Goal: Task Accomplishment & Management: Manage account settings

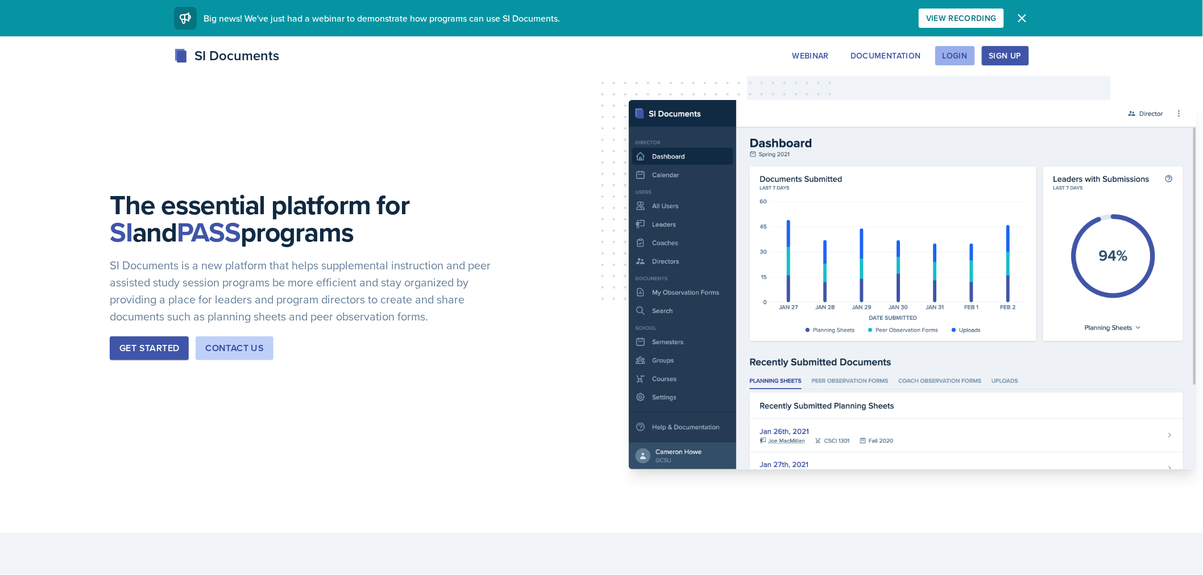
click at [948, 59] on div "Login" at bounding box center [955, 55] width 25 height 9
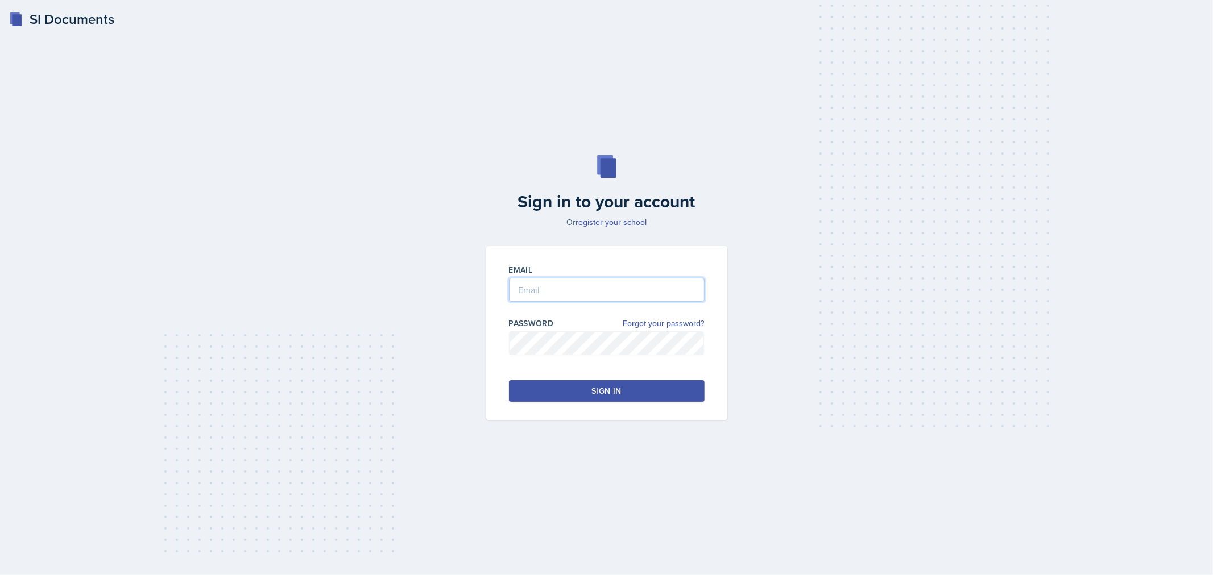
type input "[EMAIL_ADDRESS][DOMAIN_NAME]"
click at [629, 399] on button "Sign in" at bounding box center [607, 391] width 196 height 22
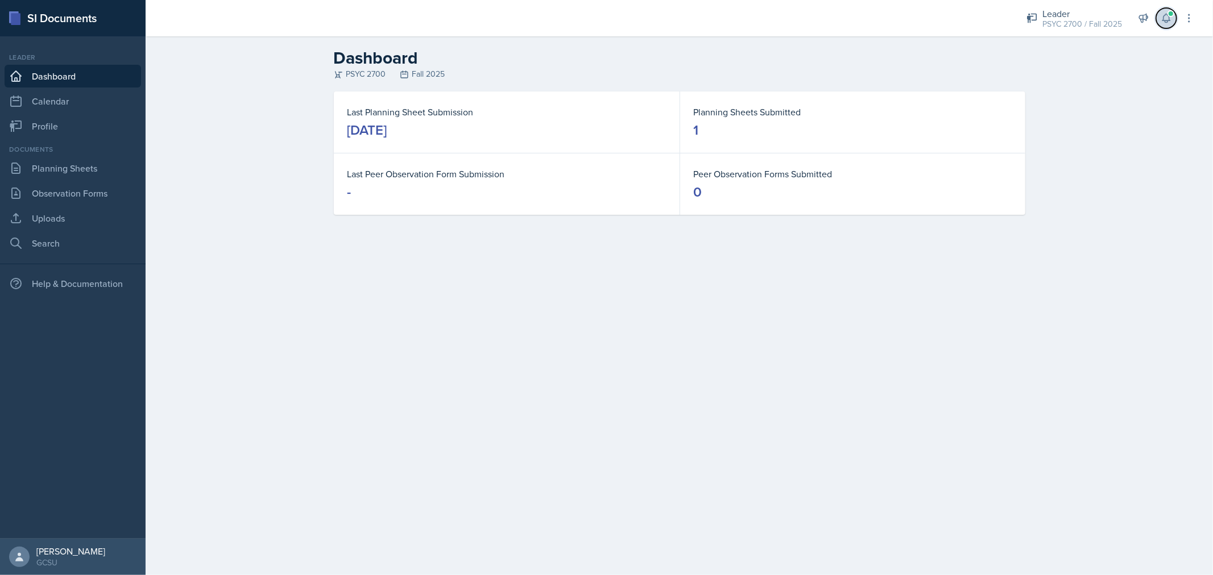
click at [1160, 16] on button at bounding box center [1166, 18] width 20 height 20
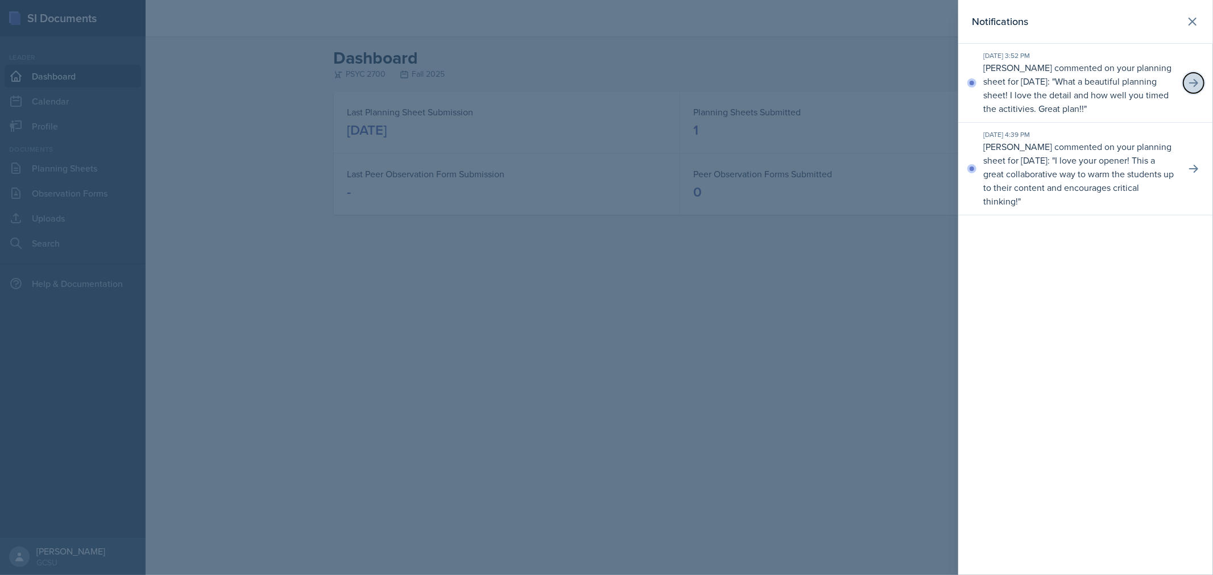
click at [1184, 80] on button at bounding box center [1193, 83] width 20 height 20
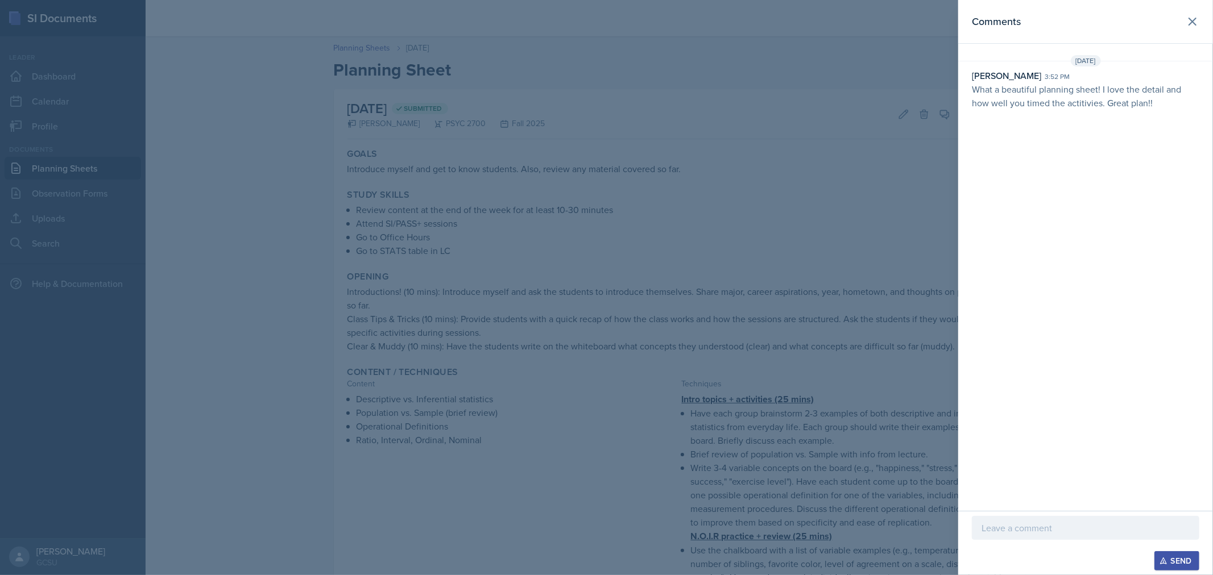
click at [1038, 524] on p at bounding box center [1085, 528] width 208 height 14
click at [1180, 553] on button "Send" at bounding box center [1176, 561] width 45 height 19
click at [1190, 13] on button at bounding box center [1192, 21] width 23 height 23
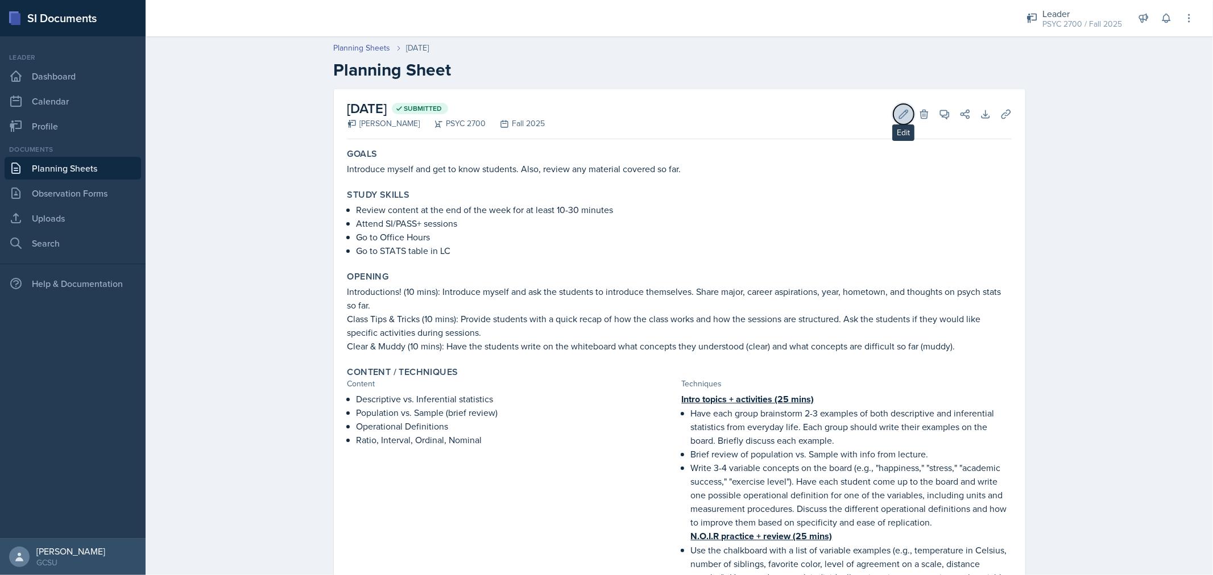
click at [894, 107] on button "Edit" at bounding box center [903, 114] width 20 height 20
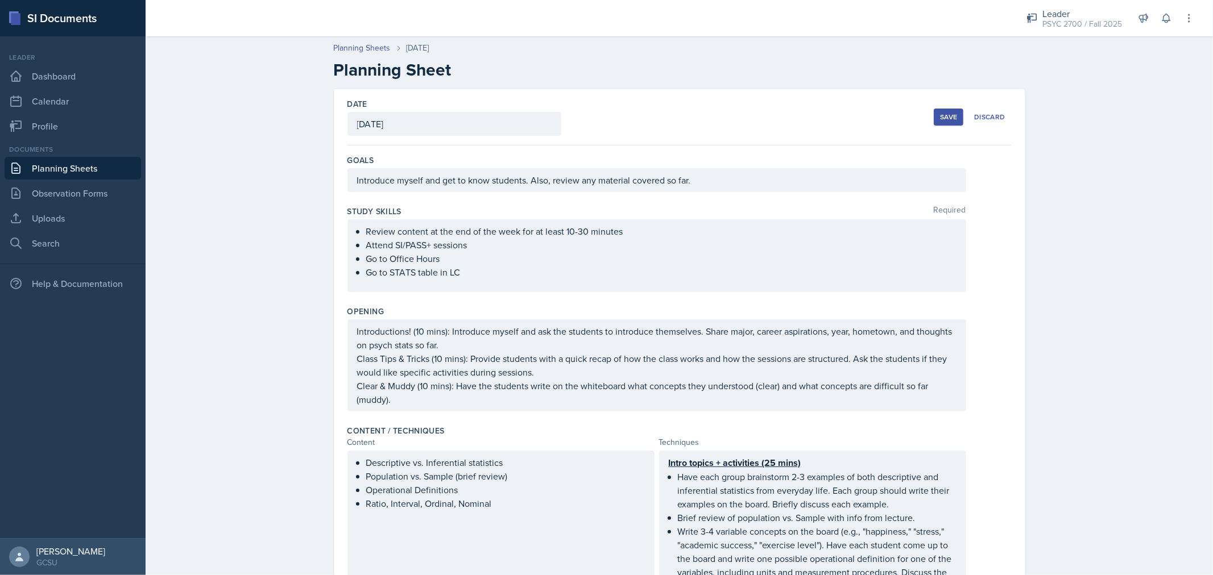
scroll to position [425, 0]
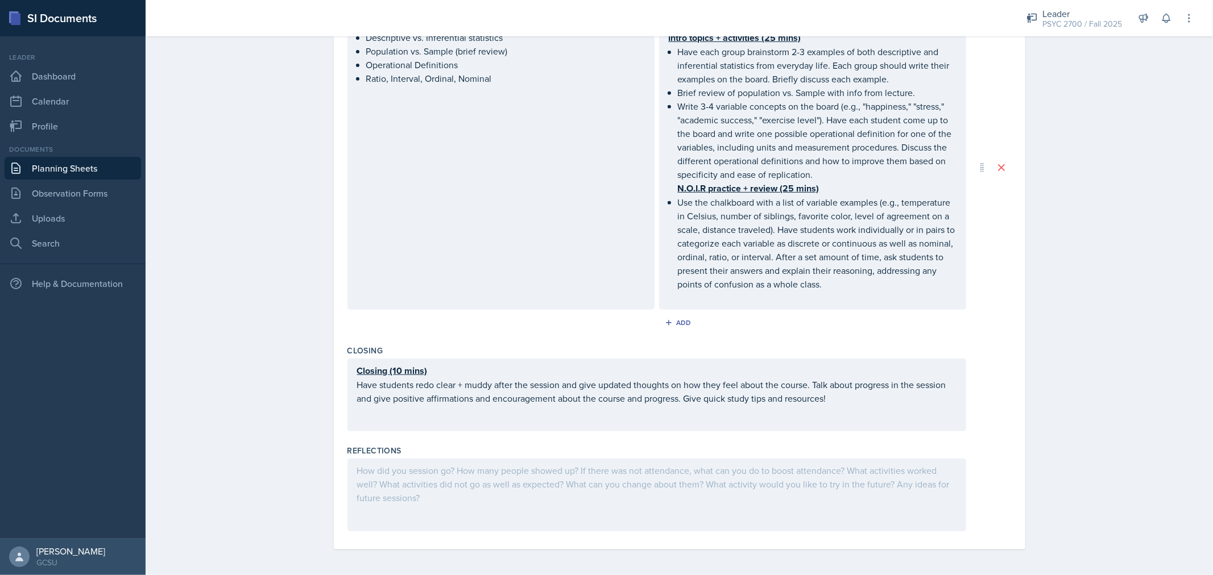
click at [508, 479] on div at bounding box center [656, 495] width 619 height 73
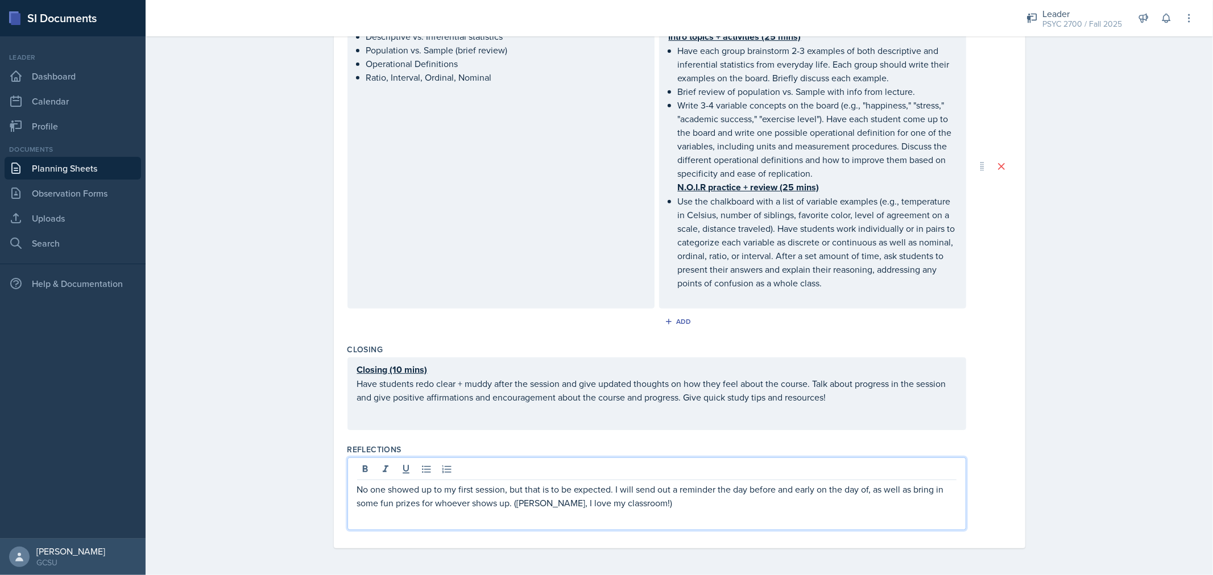
click at [540, 508] on p "No one showed up to my first session, but that is to be expected. I will send o…" at bounding box center [656, 496] width 599 height 27
click at [631, 503] on p "No one showed up to my first session, but that is to be expected. I will send o…" at bounding box center [656, 496] width 599 height 27
click at [633, 505] on p "No one showed up to my first session, but that is to be expected. I will send o…" at bounding box center [656, 496] width 599 height 27
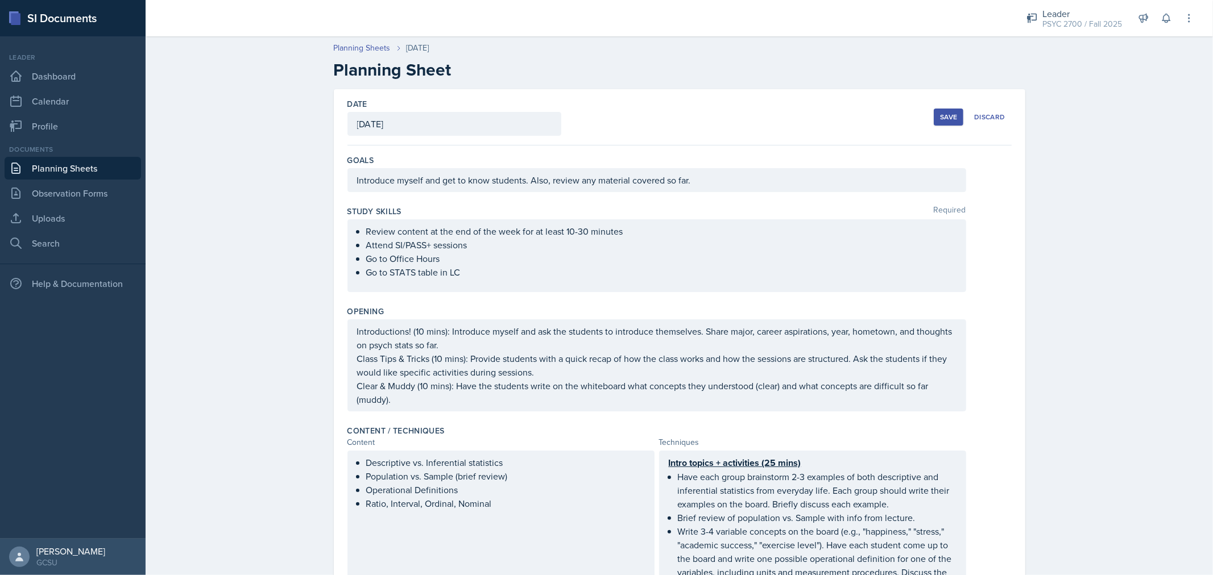
click at [942, 119] on div "Save" at bounding box center [948, 117] width 17 height 9
